Goal: Communication & Community: Answer question/provide support

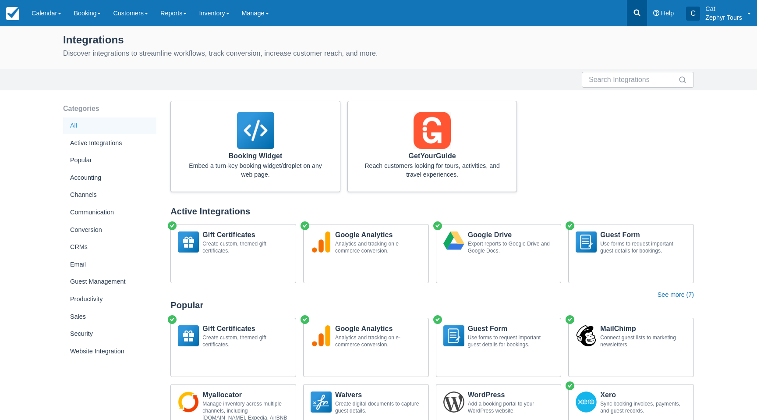
click at [634, 11] on icon at bounding box center [637, 13] width 7 height 7
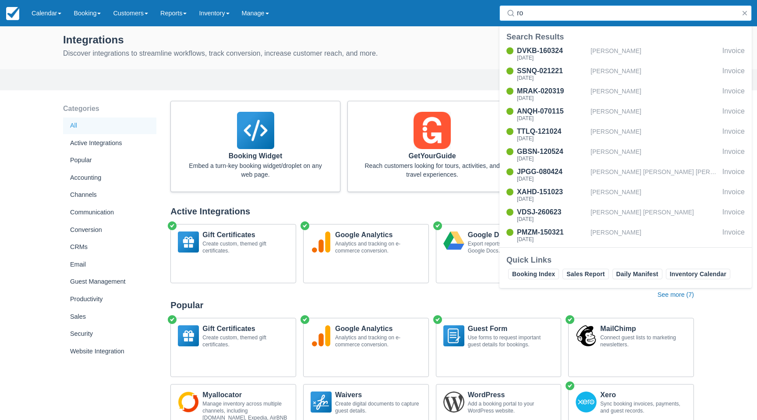
type input "r"
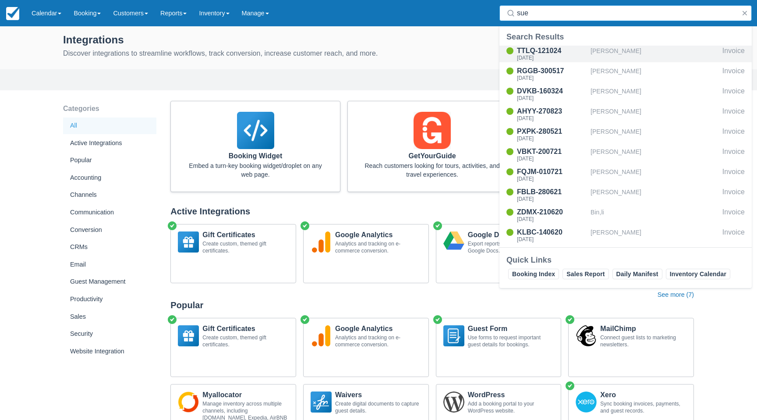
type input "sue"
click at [532, 53] on div "TTLQ-121024" at bounding box center [552, 51] width 70 height 11
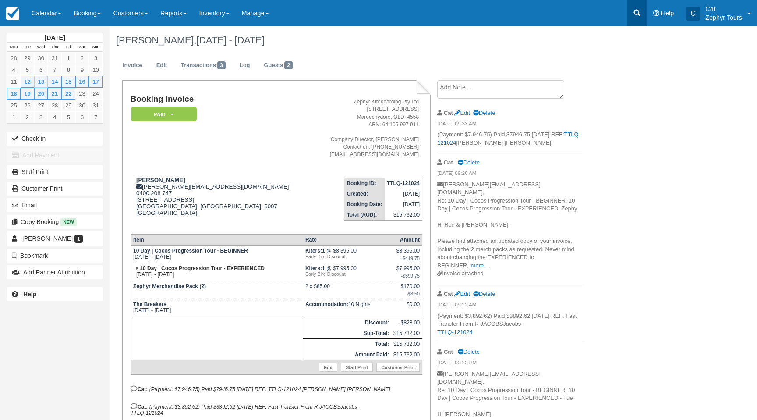
click at [641, 14] on link at bounding box center [637, 13] width 20 height 26
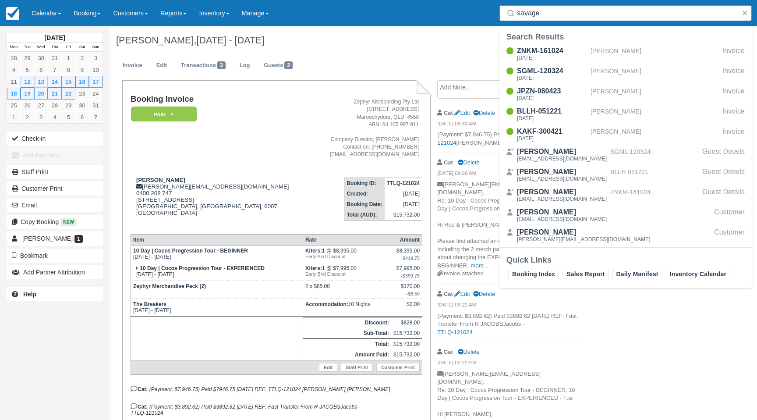
click at [557, 10] on input "savage" at bounding box center [627, 13] width 221 height 16
drag, startPoint x: 549, startPoint y: 16, endPoint x: 485, endPoint y: 16, distance: 64.0
click at [486, 16] on div "Menu Calendar Customer Inventory Month Week Day Booking Daily Manifest Daily Li…" at bounding box center [378, 13] width 757 height 26
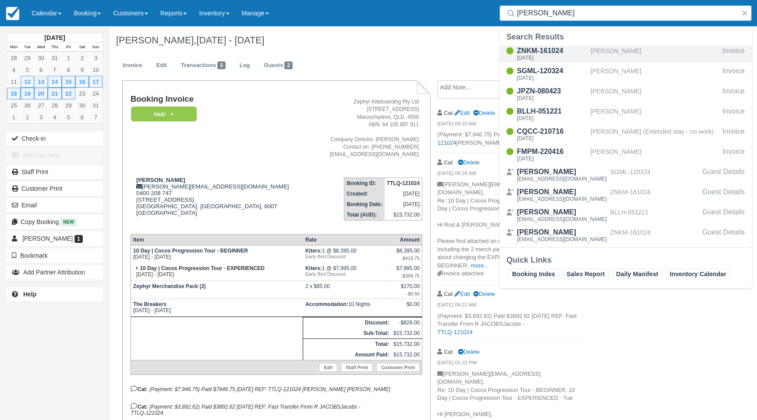
type input "christine"
click at [555, 57] on div "Tue Aug 26 2025" at bounding box center [552, 57] width 70 height 5
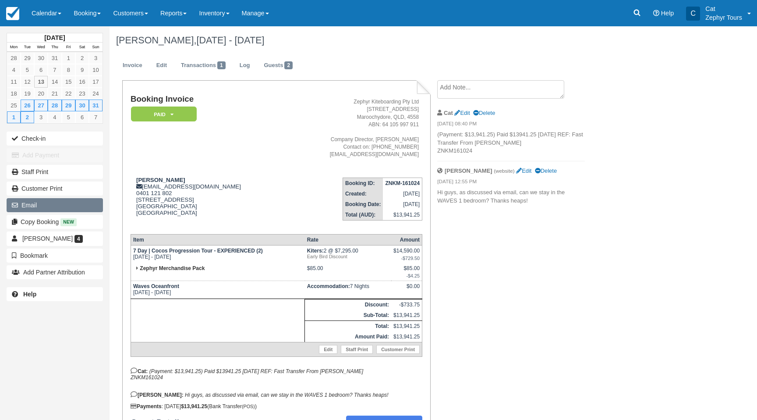
click at [46, 205] on button "Email" at bounding box center [55, 205] width 96 height 14
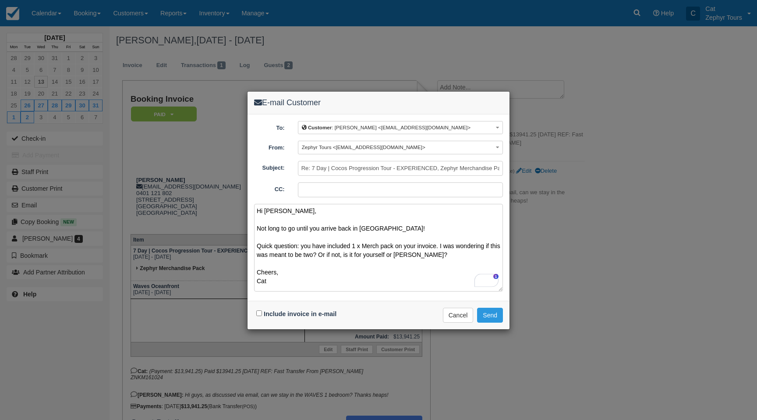
type textarea "Hi Christine, Not long to go until you arrive back in Cocos! Quick question: yo…"
click at [259, 315] on input "Include invoice in e-mail" at bounding box center [259, 313] width 6 height 6
checkbox input "true"
drag, startPoint x: 411, startPoint y: 254, endPoint x: 256, endPoint y: 245, distance: 155.8
click at [256, 245] on textarea "Hi Christine, Not long to go until you arrive back in Cocos! Quick question: yo…" at bounding box center [378, 248] width 249 height 88
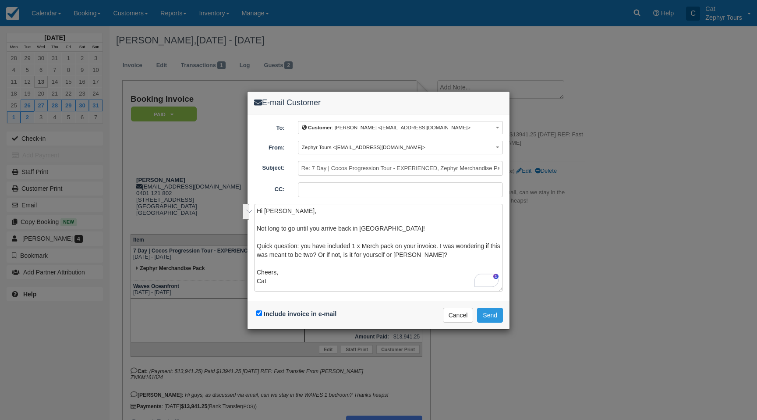
click at [248, 220] on button "See rewrite suggestions" at bounding box center [245, 212] width 7 height 16
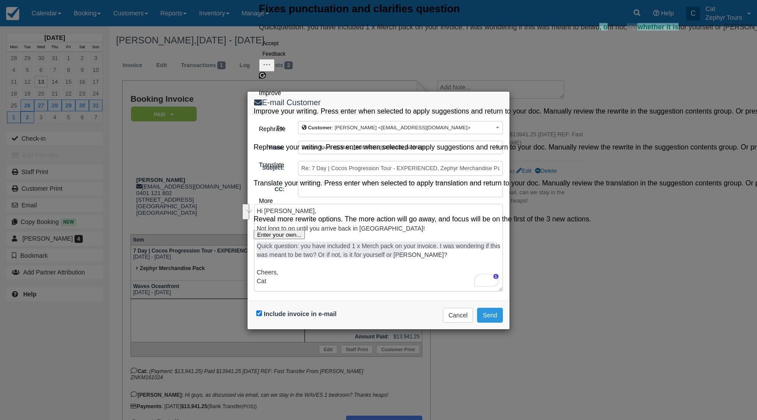
click at [281, 49] on button "Accept" at bounding box center [270, 43] width 23 height 11
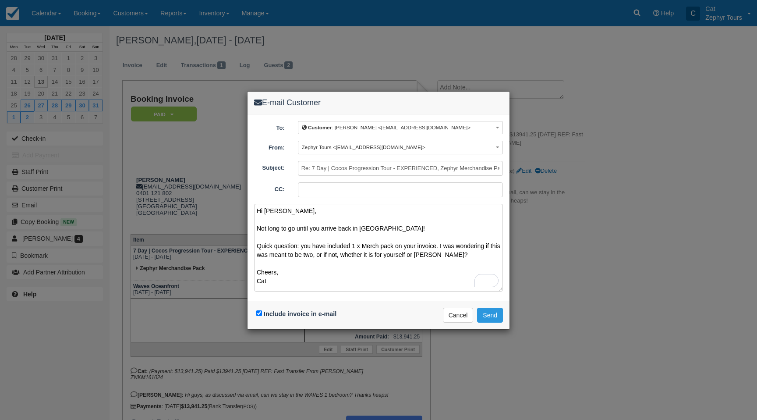
click at [307, 255] on textarea "Hi Christine, Not long to go until you arrive back in Cocos! Quick question: yo…" at bounding box center [378, 248] width 249 height 88
type textarea "Hi Christine, Not long to go until you arrive back in Cocos! Quick question: yo…"
click at [488, 314] on button "Send" at bounding box center [490, 315] width 26 height 15
